Goal: Task Accomplishment & Management: Manage account settings

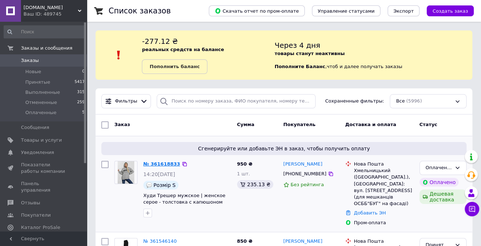
click at [166, 164] on link "№ 361618833" at bounding box center [161, 163] width 37 height 5
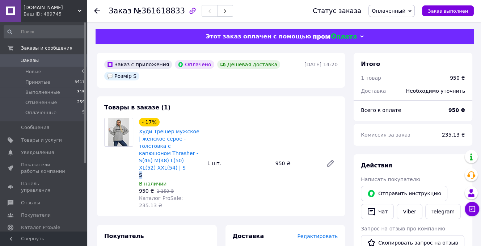
drag, startPoint x: 143, startPoint y: 168, endPoint x: 139, endPoint y: 167, distance: 4.4
click at [139, 171] on div "S" at bounding box center [170, 174] width 62 height 7
copy div "S"
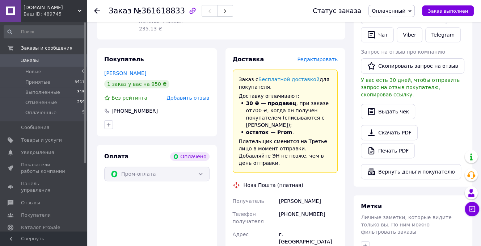
scroll to position [181, 0]
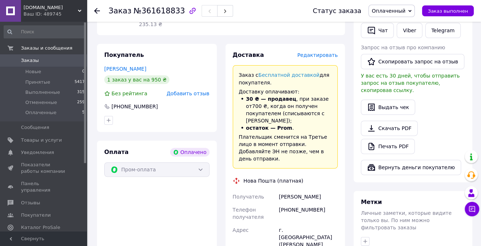
drag, startPoint x: 318, startPoint y: 183, endPoint x: 276, endPoint y: 183, distance: 42.3
copy div "Получатель [PERSON_NAME]"
drag, startPoint x: 317, startPoint y: 197, endPoint x: 279, endPoint y: 196, distance: 38.0
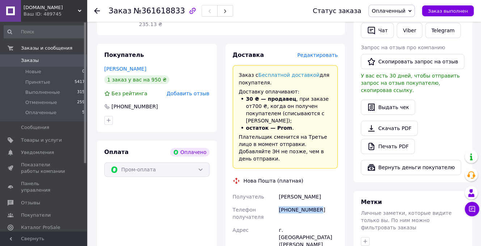
click at [279, 203] on div "[PHONE_NUMBER]" at bounding box center [308, 213] width 62 height 20
copy div "[PHONE_NUMBER]"
click at [413, 12] on span "Оплаченный" at bounding box center [391, 11] width 46 height 12
click at [392, 27] on li "Принят" at bounding box center [392, 25] width 46 height 11
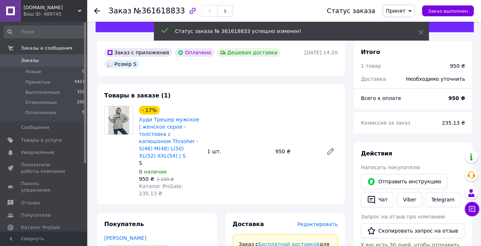
scroll to position [0, 0]
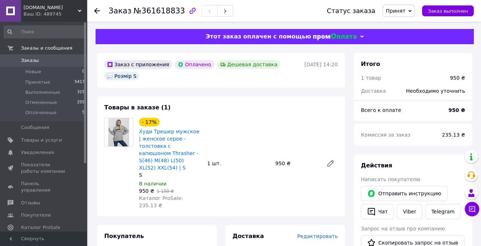
click at [43, 62] on span "Заказы" at bounding box center [44, 60] width 46 height 7
